Goal: Information Seeking & Learning: Learn about a topic

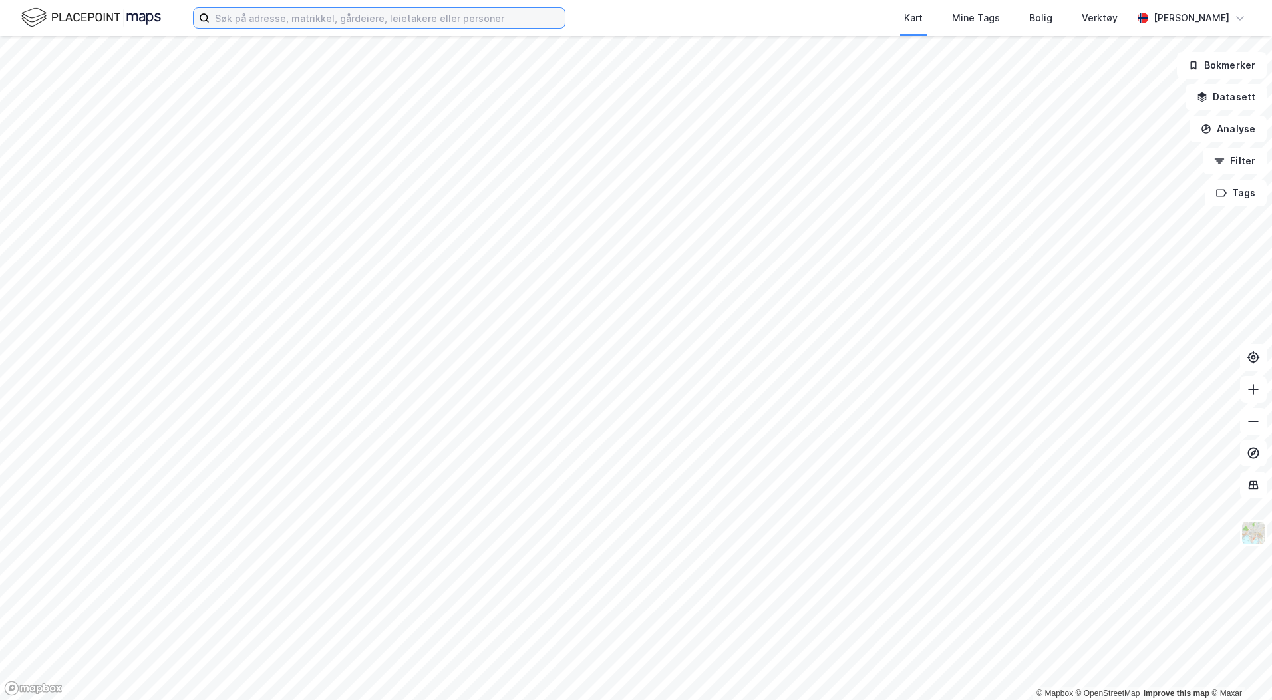
click at [267, 15] on input at bounding box center [387, 18] width 355 height 20
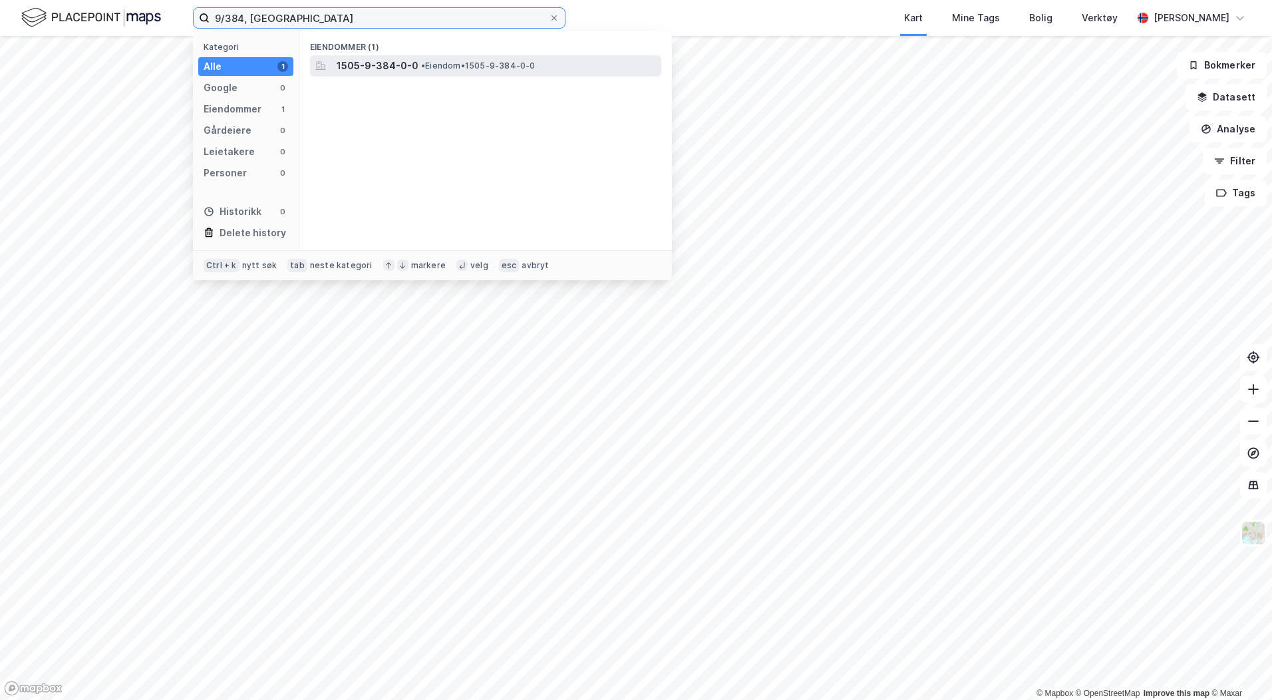
type input "9/384, kristiansund"
click at [433, 65] on span "• Eiendom • 1505-9-384-0-0" at bounding box center [478, 66] width 114 height 11
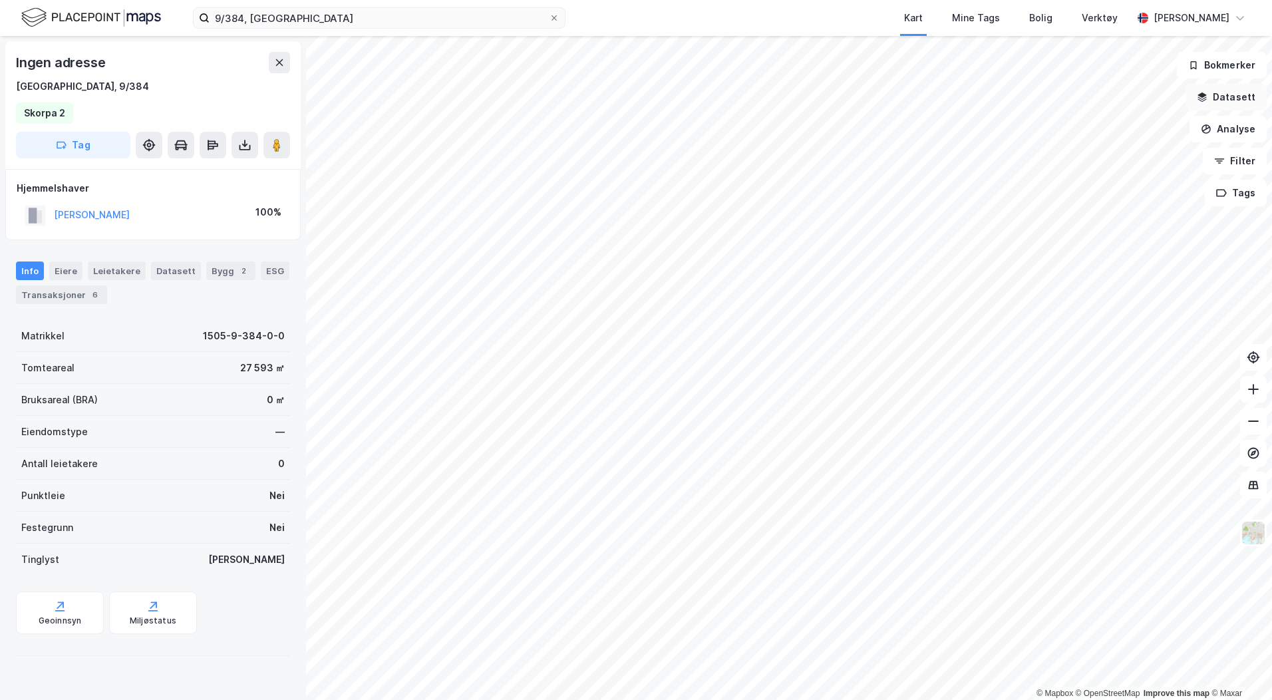
click at [1205, 93] on icon "button" at bounding box center [1202, 94] width 9 height 5
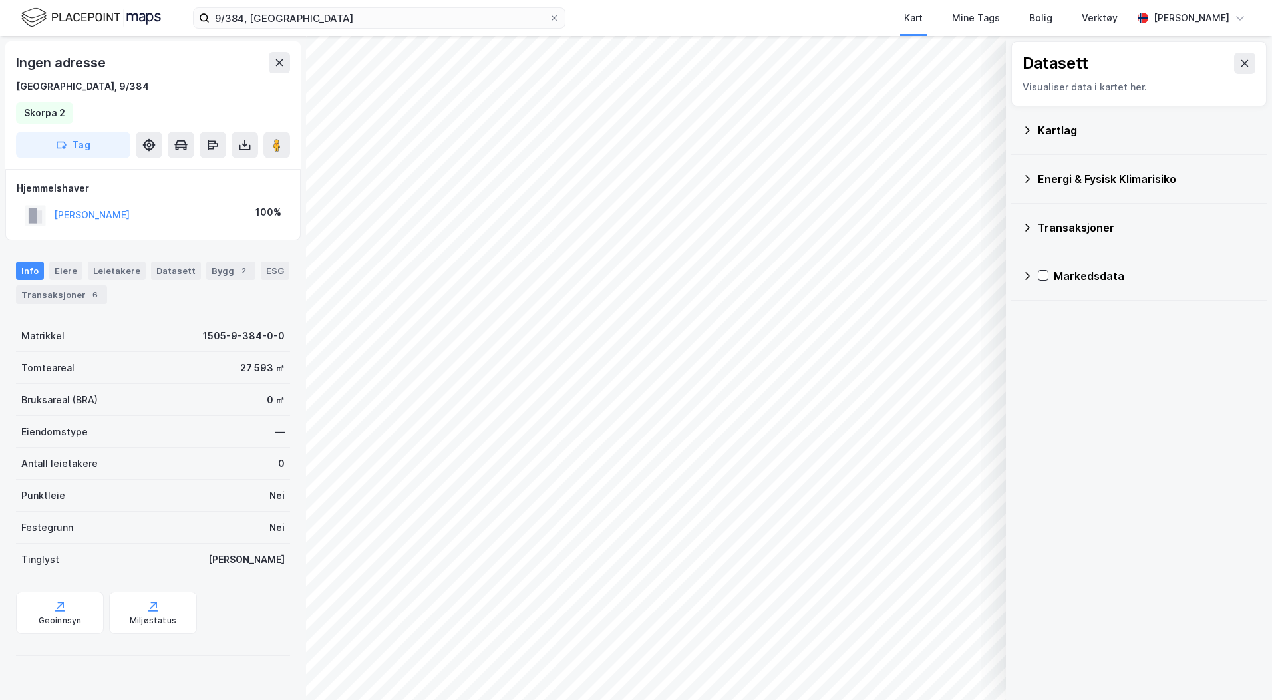
click at [1049, 133] on div "Kartlag" at bounding box center [1147, 130] width 218 height 16
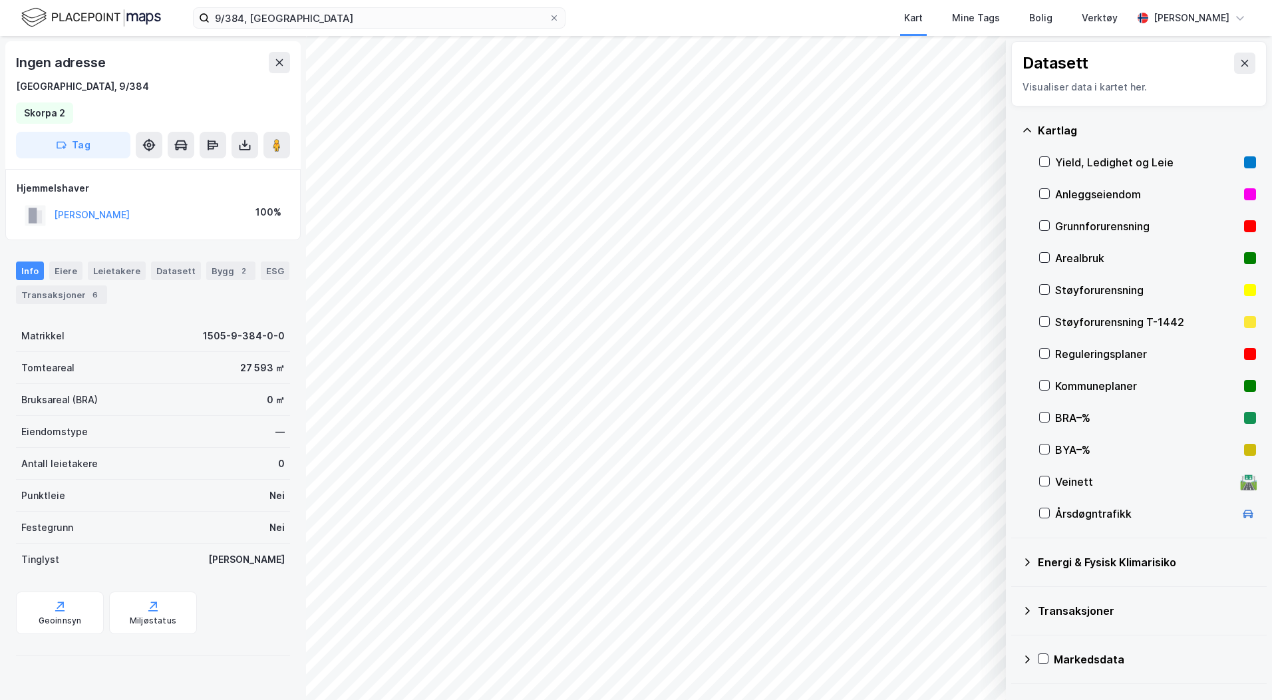
click at [1056, 354] on div "Reguleringsplaner" at bounding box center [1147, 354] width 184 height 16
